Goal: Task Accomplishment & Management: Manage account settings

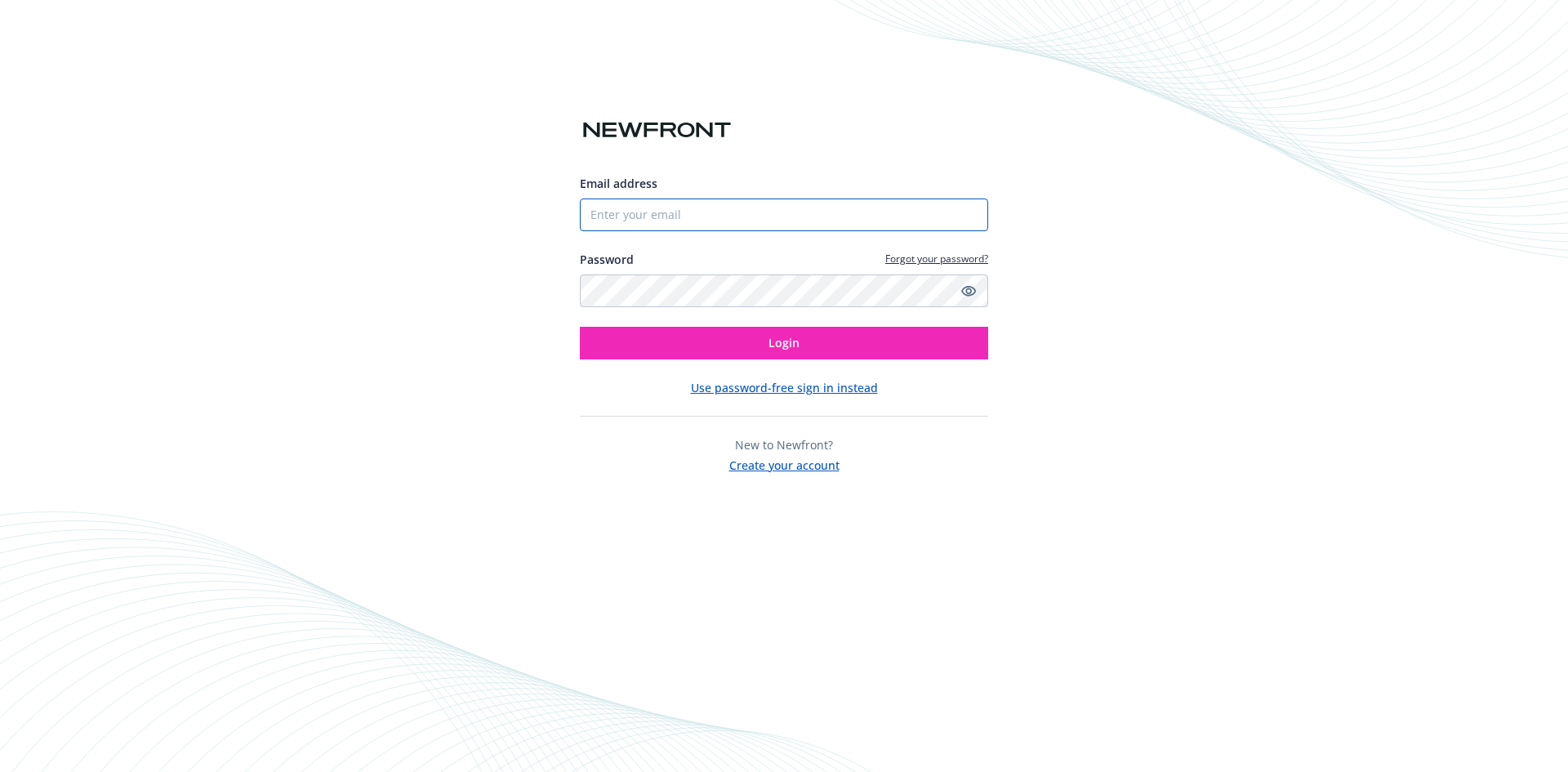
click at [714, 217] on input "Email address" at bounding box center [784, 214] width 409 height 33
click at [878, 216] on input "Email address" at bounding box center [784, 214] width 409 height 33
paste input "[PERSON_NAME][EMAIL_ADDRESS][DOMAIN_NAME]"
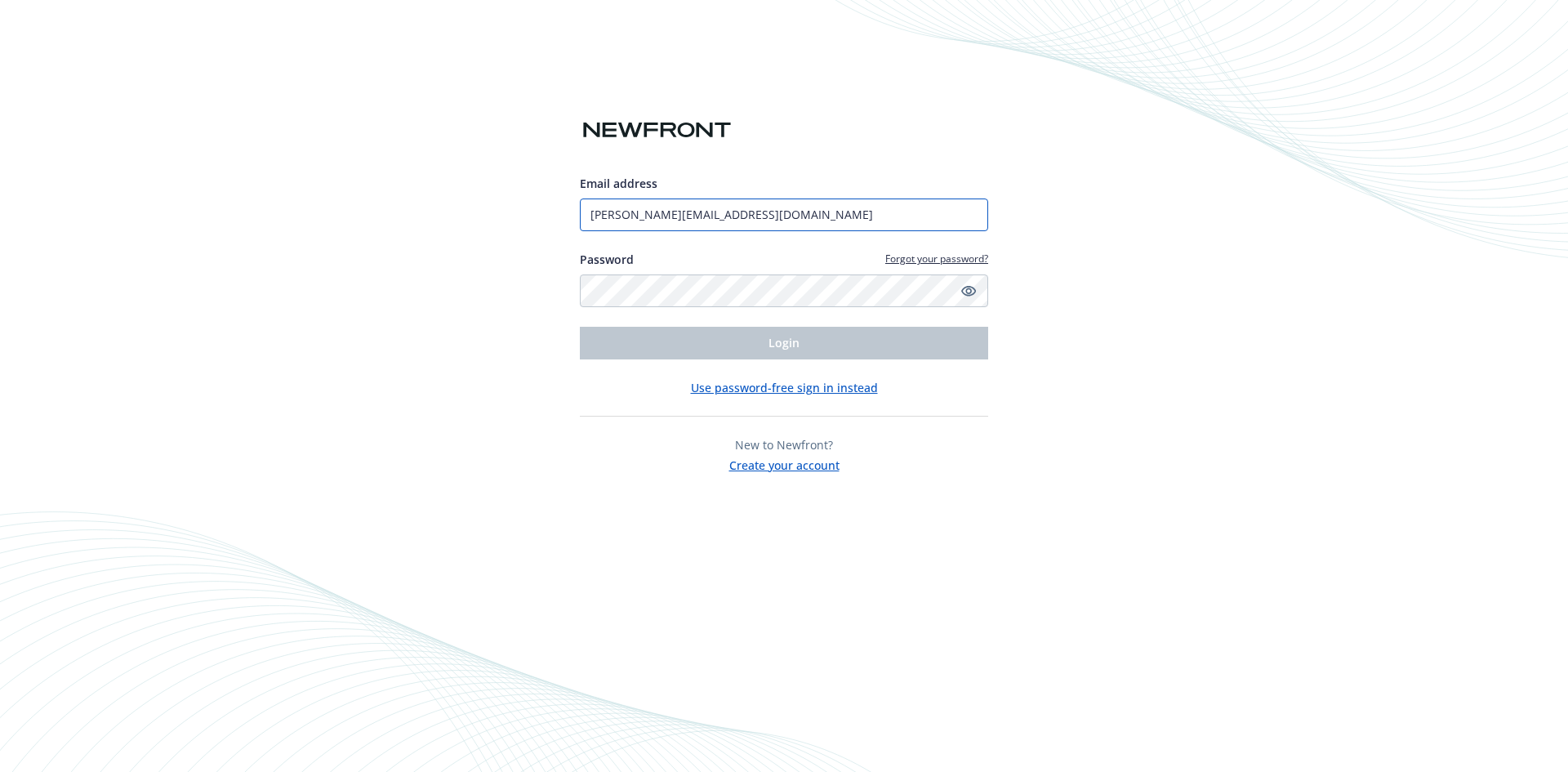
type input "[PERSON_NAME][EMAIL_ADDRESS][DOMAIN_NAME]"
click at [1518, 379] on div "Email address jaylene@bacchusmanagement.com Password Forgot your password? Logi…" at bounding box center [784, 386] width 1568 height 772
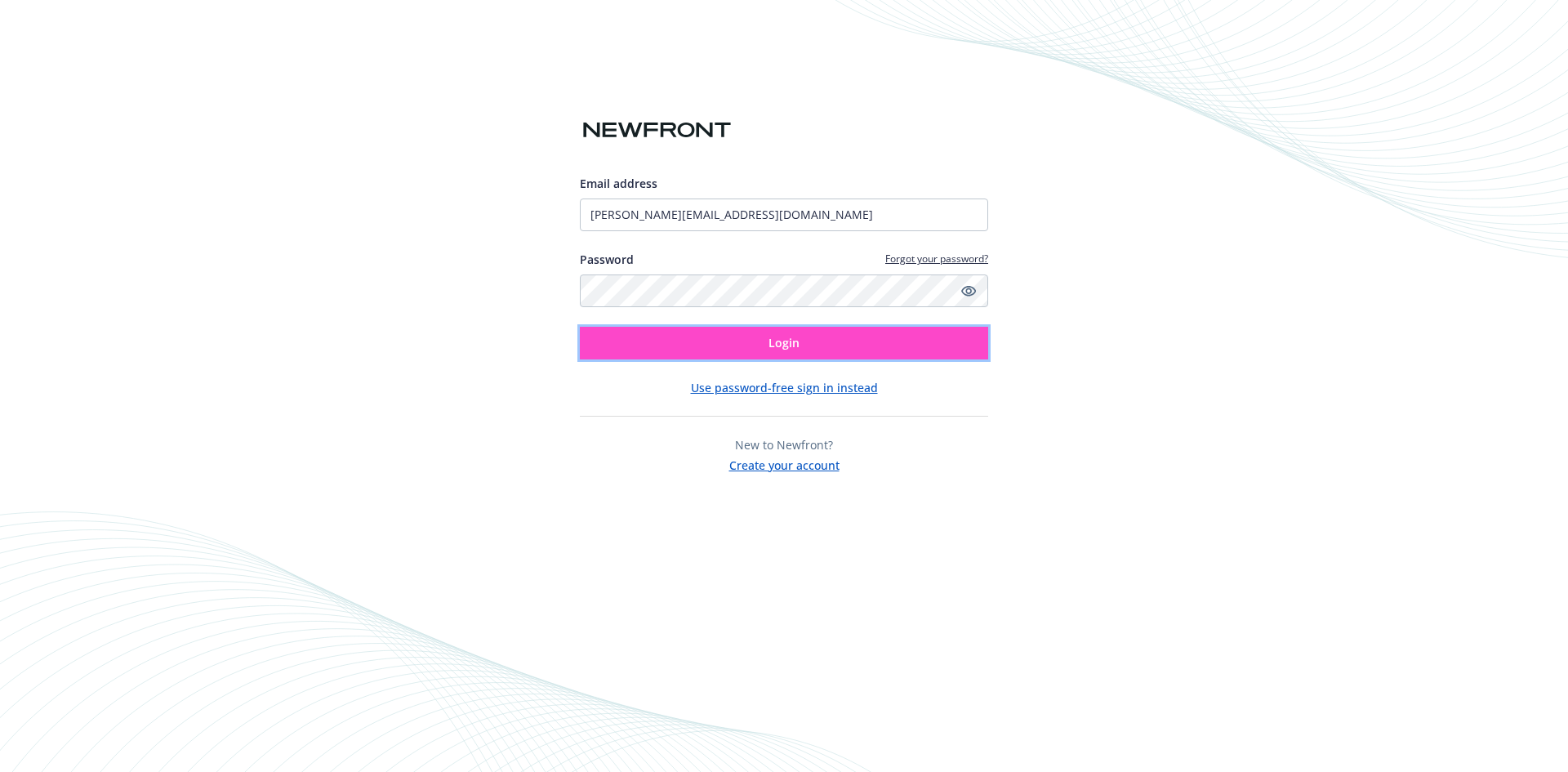
click at [773, 348] on span "Login" at bounding box center [784, 342] width 31 height 16
